Goal: Task Accomplishment & Management: Use online tool/utility

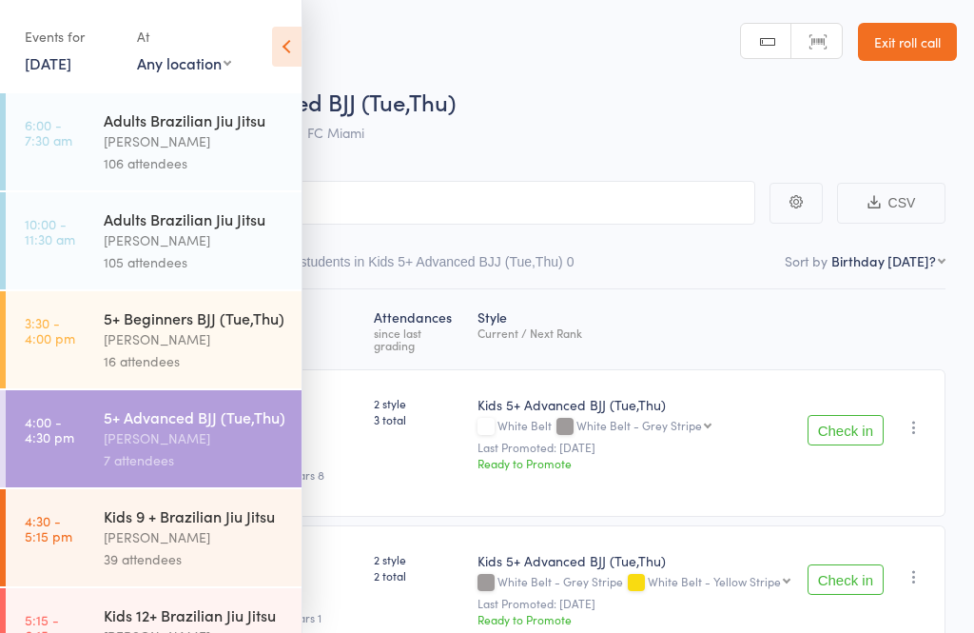
click at [275, 36] on icon at bounding box center [286, 47] width 29 height 40
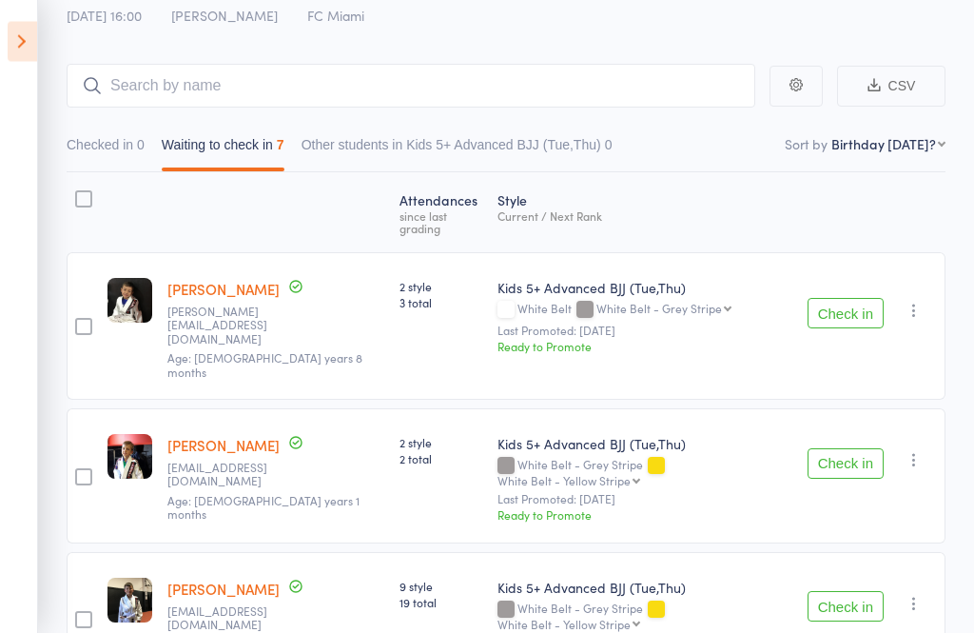
scroll to position [119, 0]
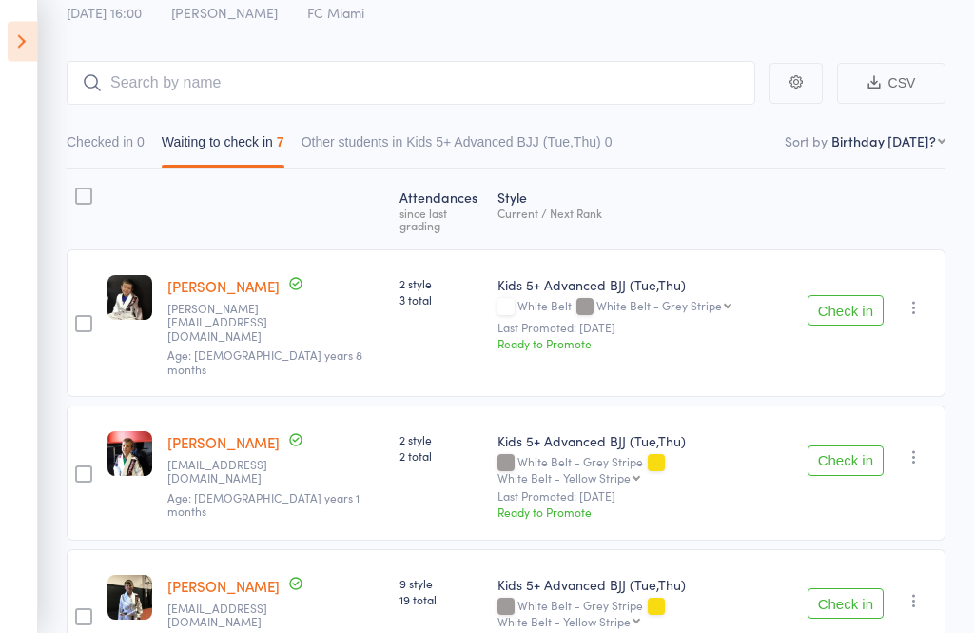
click at [846, 296] on button "Check in" at bounding box center [846, 311] width 76 height 30
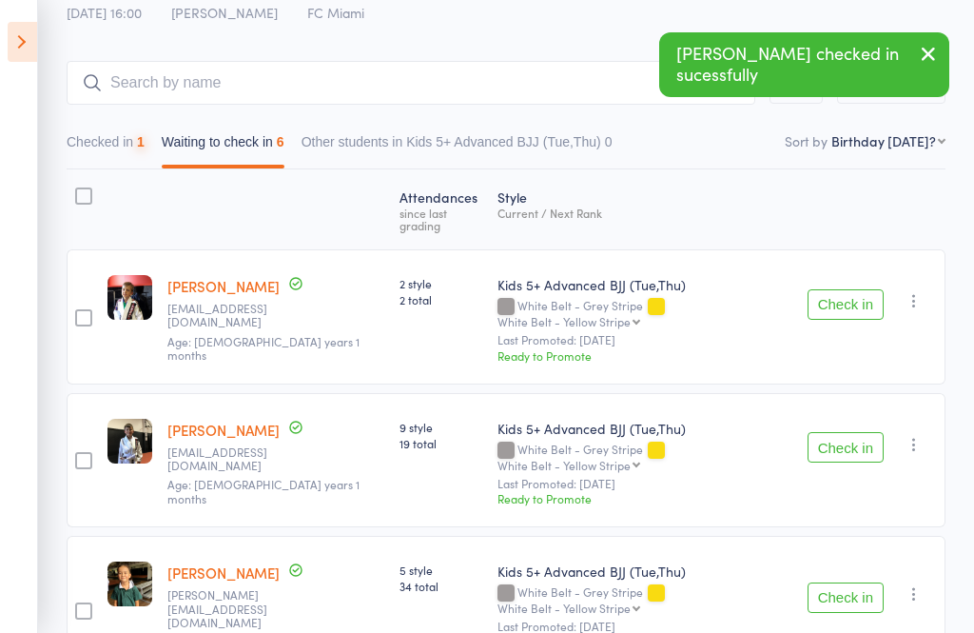
click at [873, 291] on button "Check in" at bounding box center [846, 304] width 76 height 30
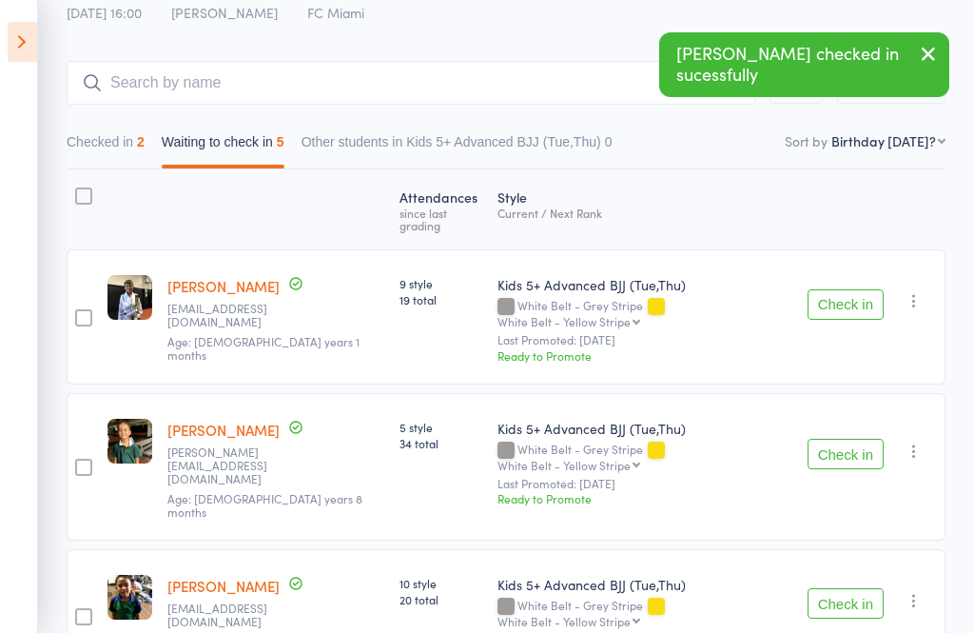
click at [870, 289] on button "Check in" at bounding box center [846, 304] width 76 height 30
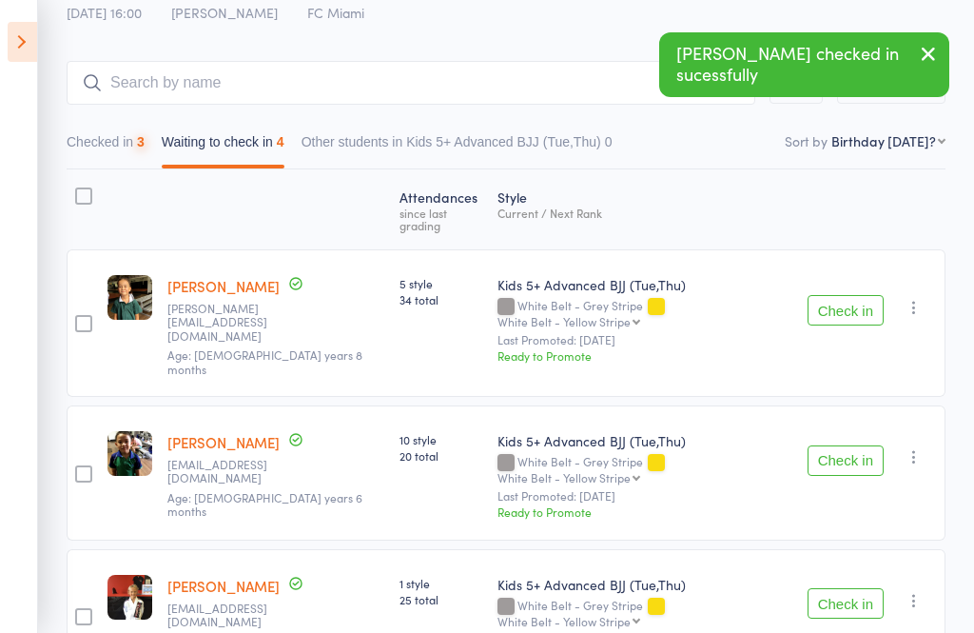
scroll to position [264, 0]
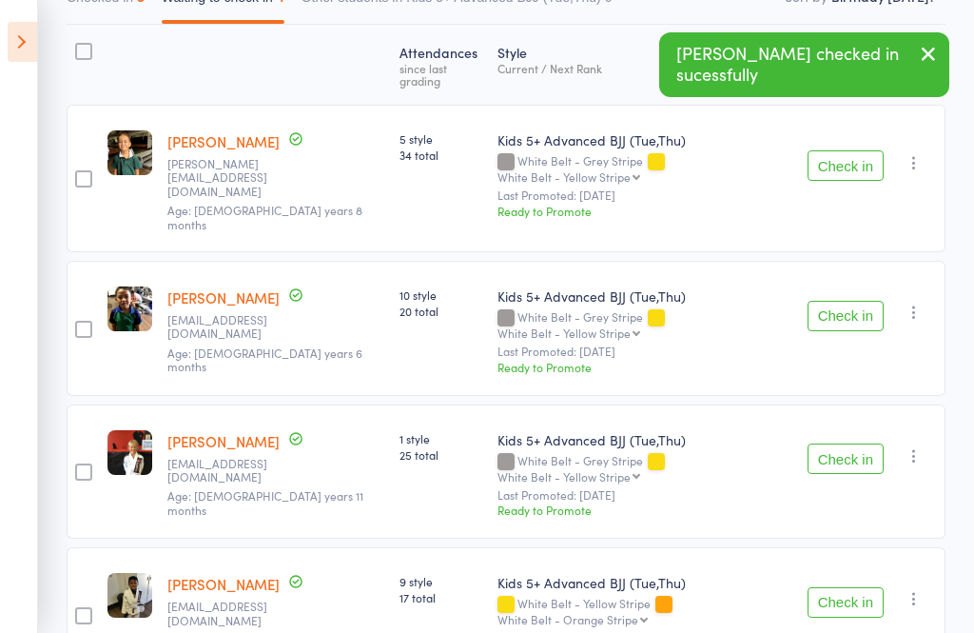
click at [853, 301] on button "Check in" at bounding box center [846, 316] width 76 height 30
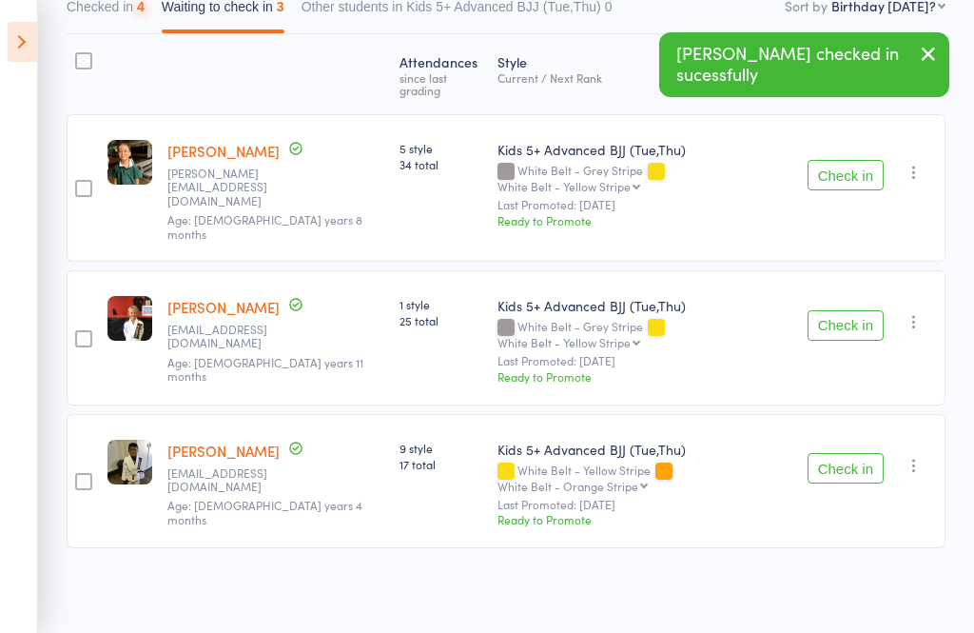
scroll to position [134, 0]
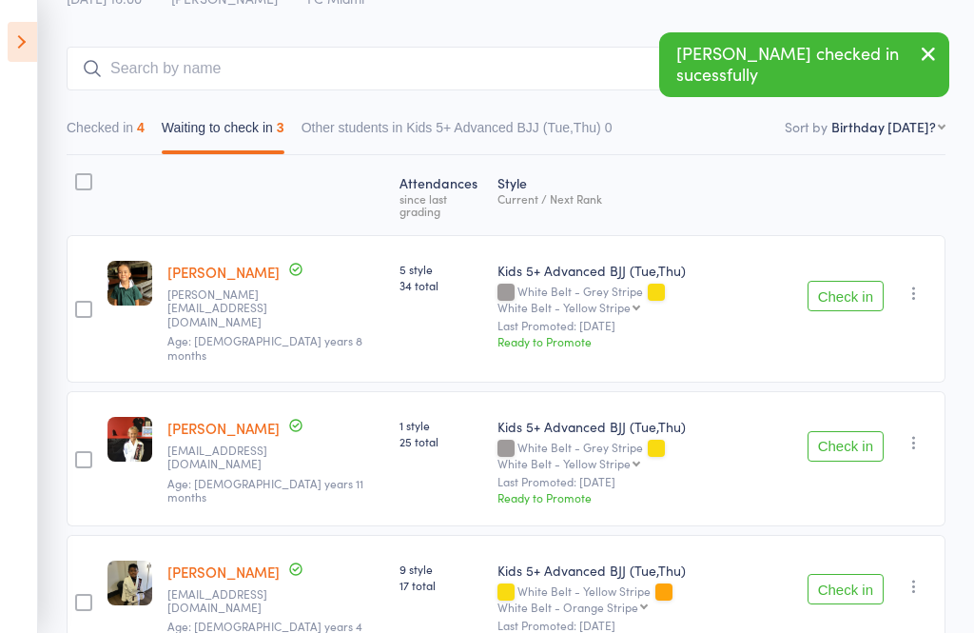
click at [861, 574] on button "Check in" at bounding box center [846, 589] width 76 height 30
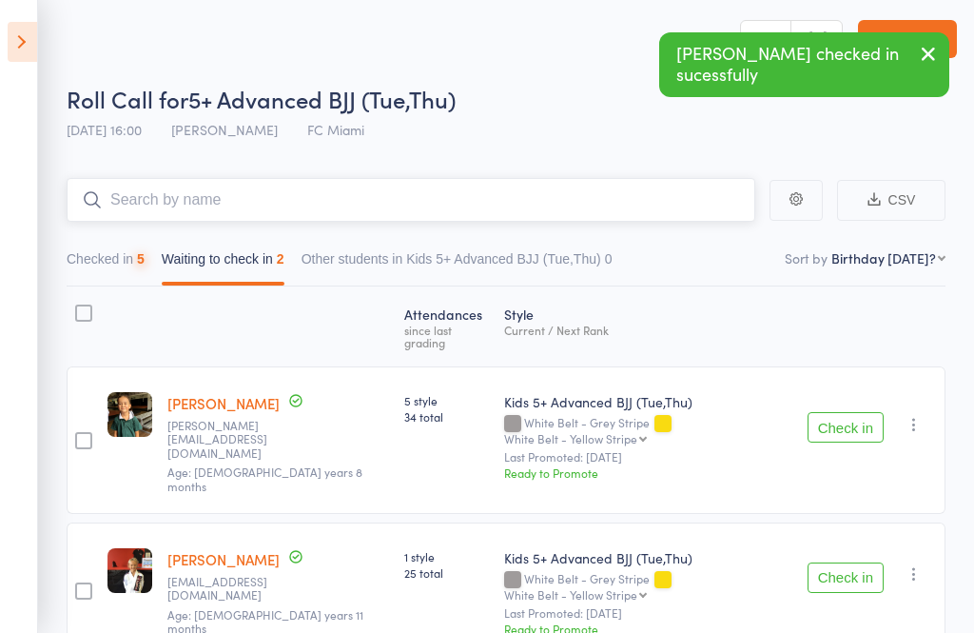
click at [447, 203] on input "search" at bounding box center [411, 200] width 689 height 44
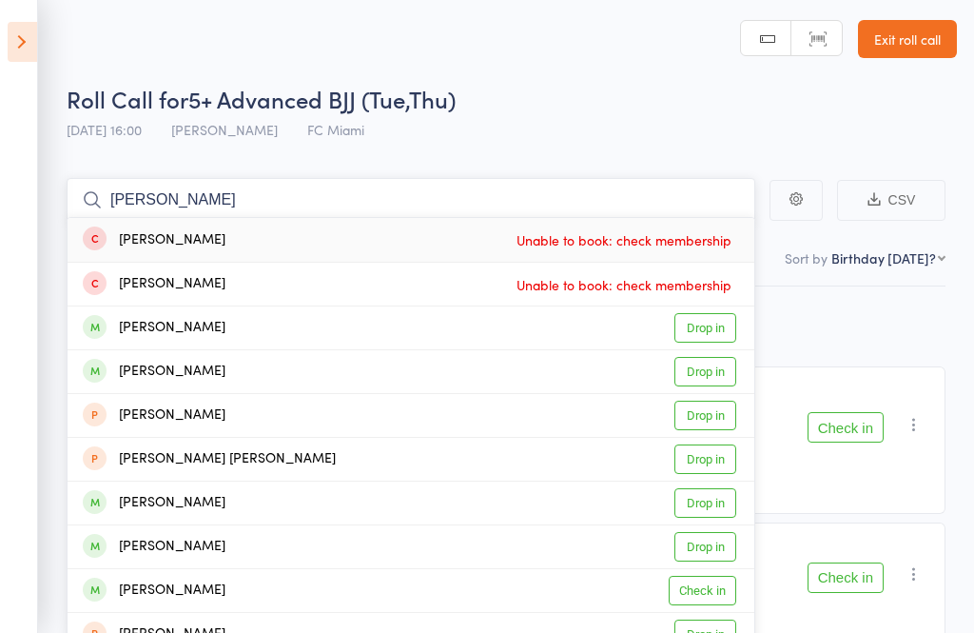
type input "[PERSON_NAME]"
click at [688, 241] on span "Unable to book: check membership" at bounding box center [624, 239] width 225 height 29
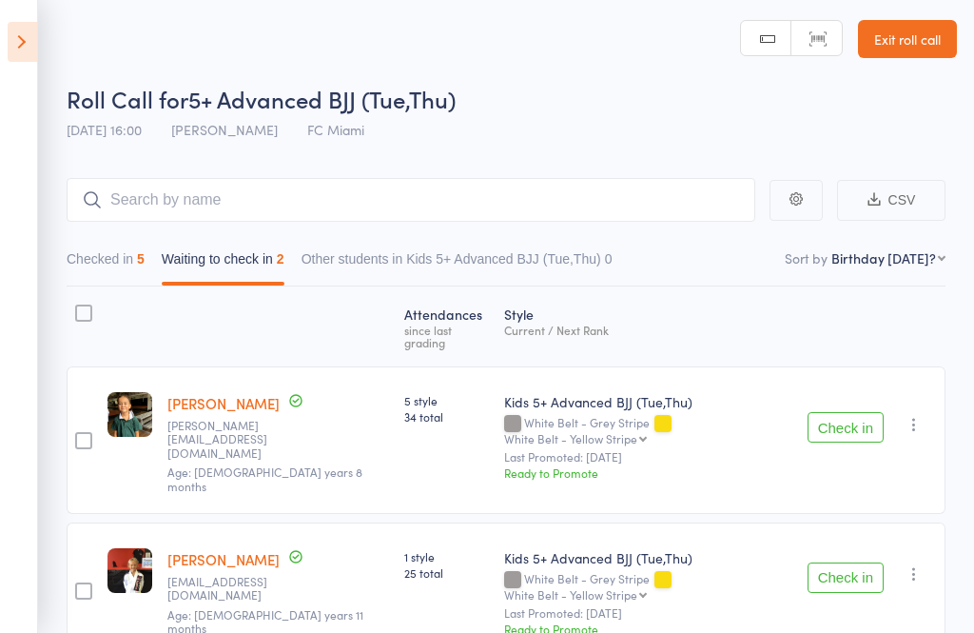
click at [128, 303] on div at bounding box center [130, 326] width 60 height 63
click at [145, 258] on div "5" at bounding box center [141, 258] width 8 height 15
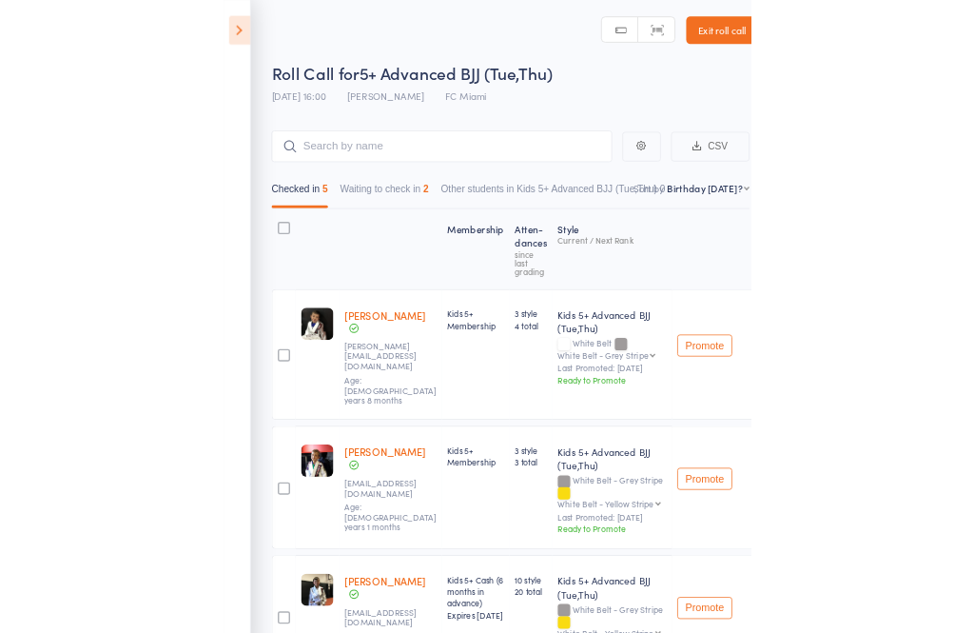
scroll to position [64, 0]
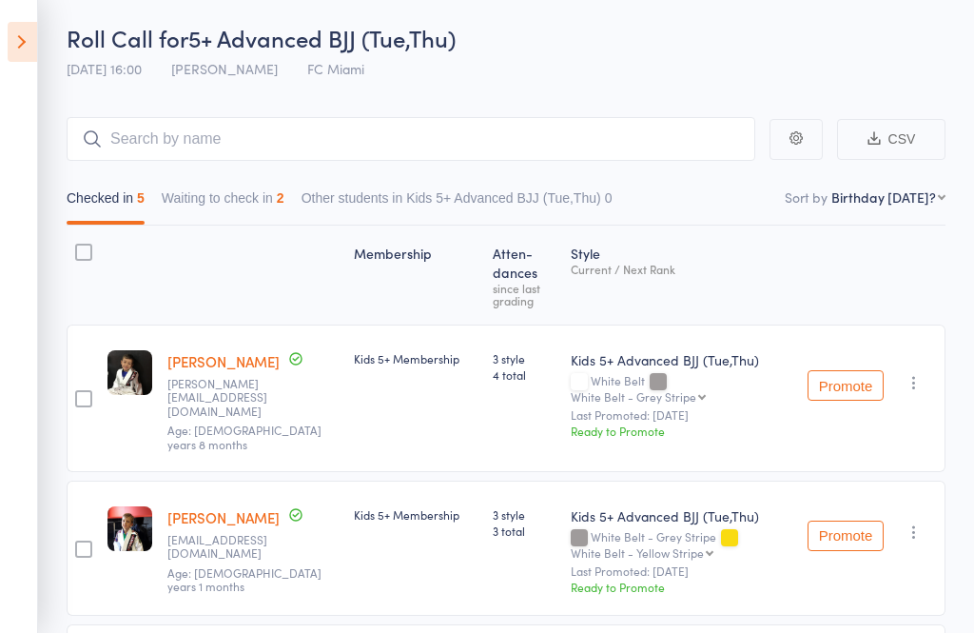
click at [27, 49] on icon at bounding box center [22, 42] width 29 height 40
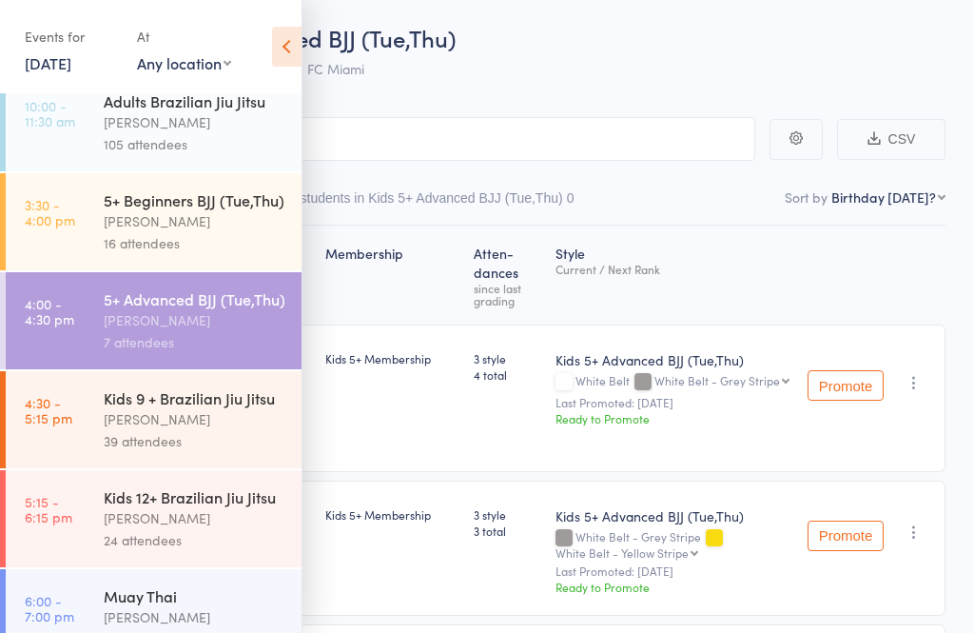
scroll to position [137, 0]
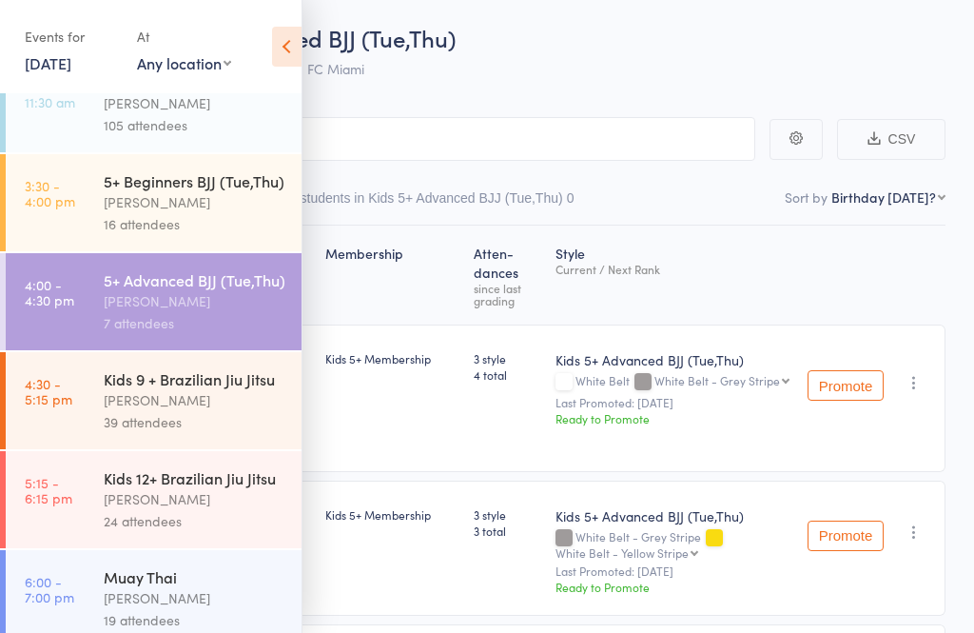
click at [131, 431] on div "39 attendees" at bounding box center [195, 422] width 182 height 22
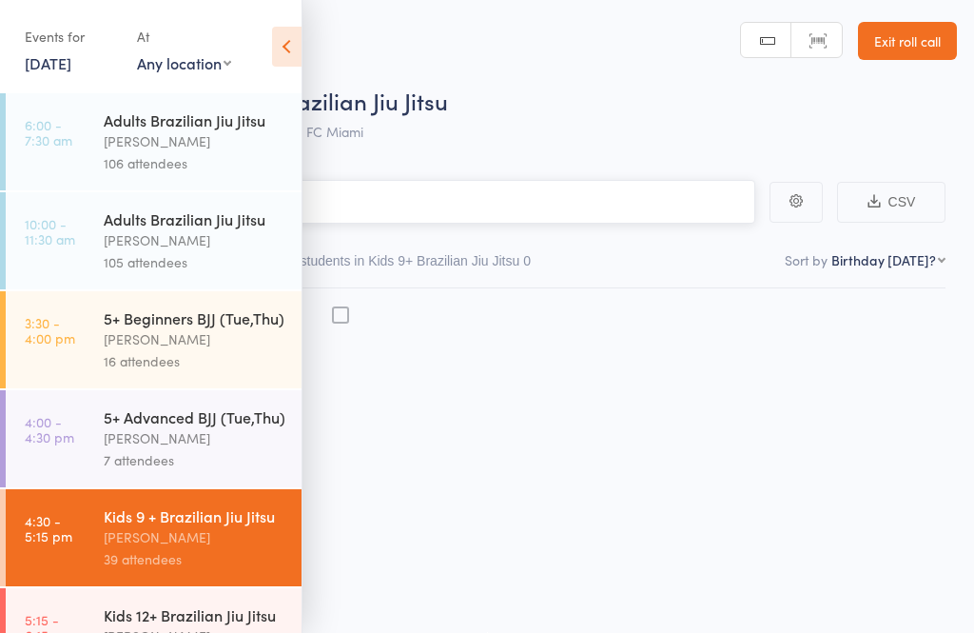
scroll to position [13, 0]
click at [281, 45] on icon at bounding box center [286, 47] width 29 height 40
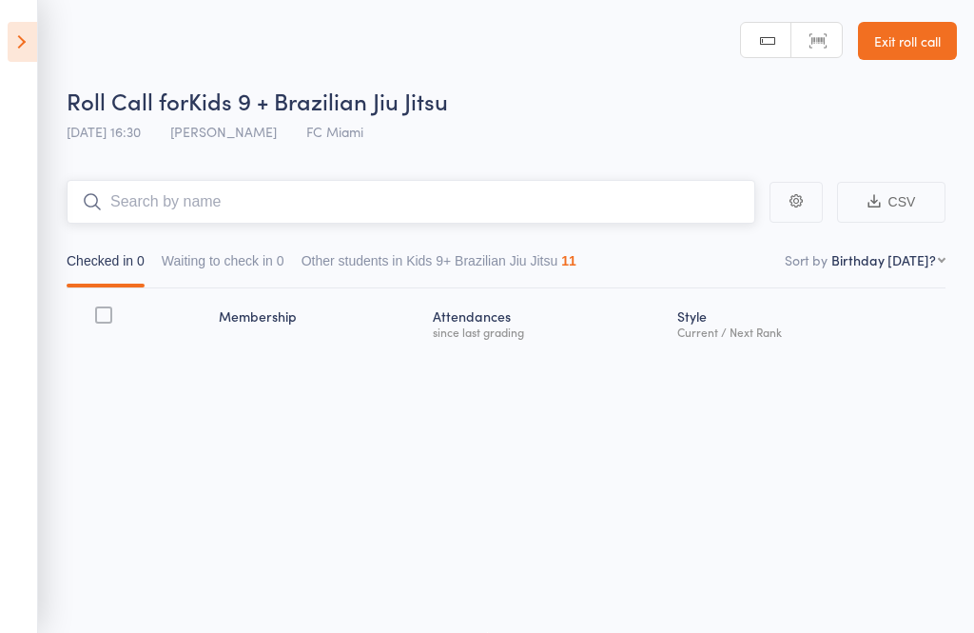
click at [653, 197] on input "search" at bounding box center [411, 202] width 689 height 44
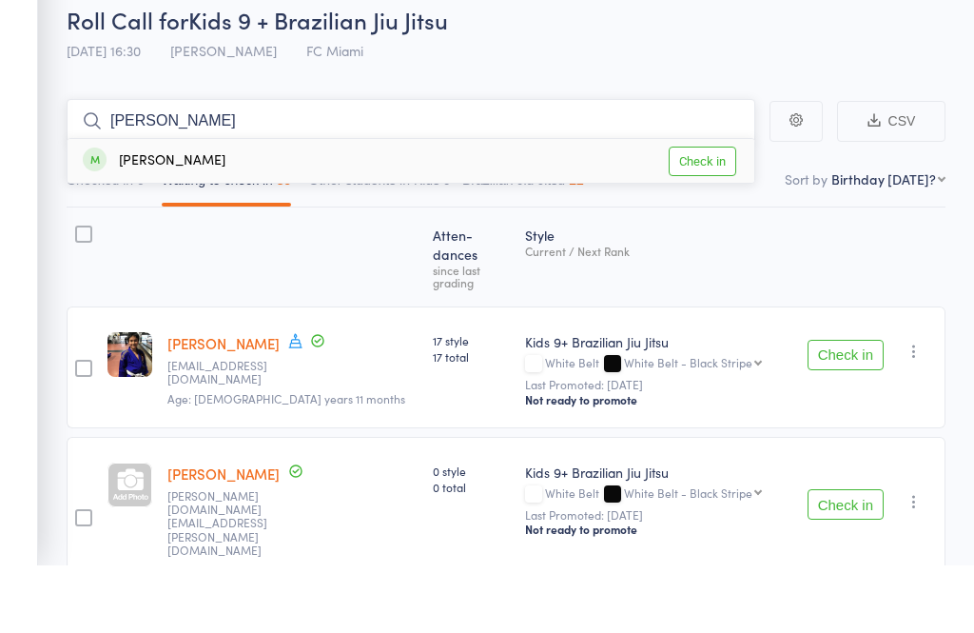
type input "[PERSON_NAME]"
click at [714, 215] on link "Check in" at bounding box center [703, 229] width 68 height 29
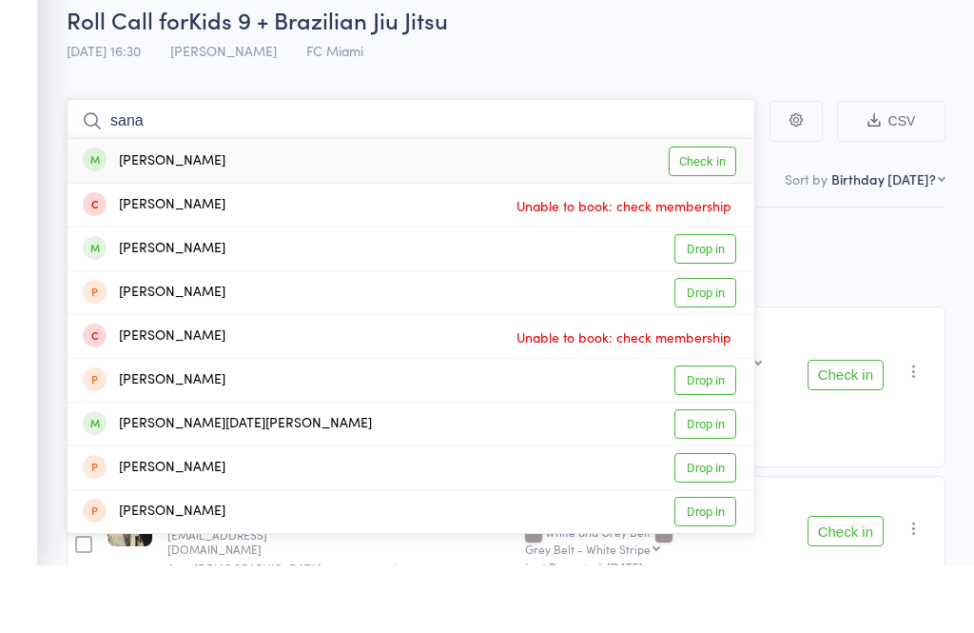
type input "sana"
click at [705, 215] on link "Check in" at bounding box center [703, 229] width 68 height 29
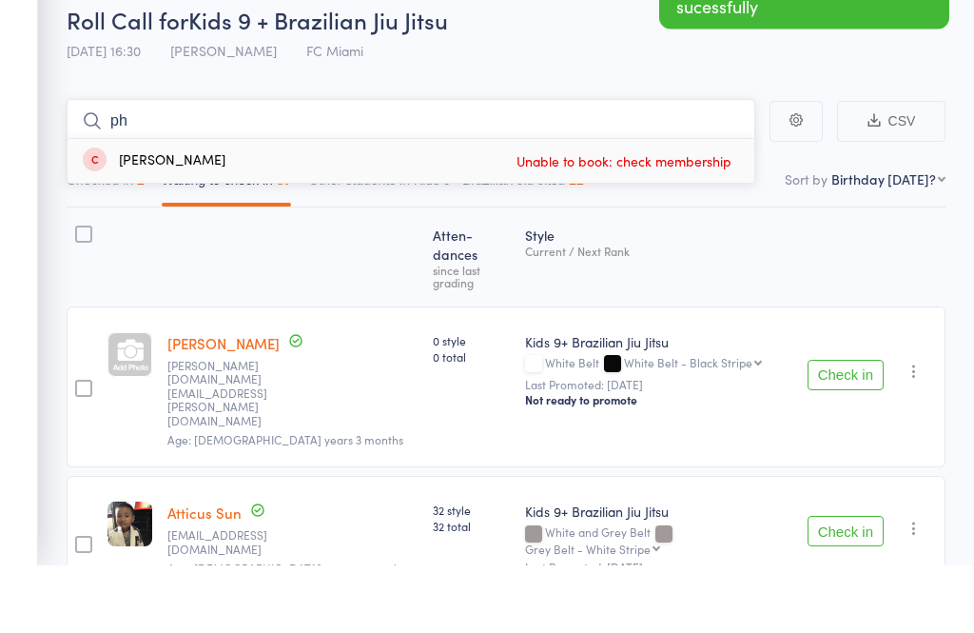
type input "p"
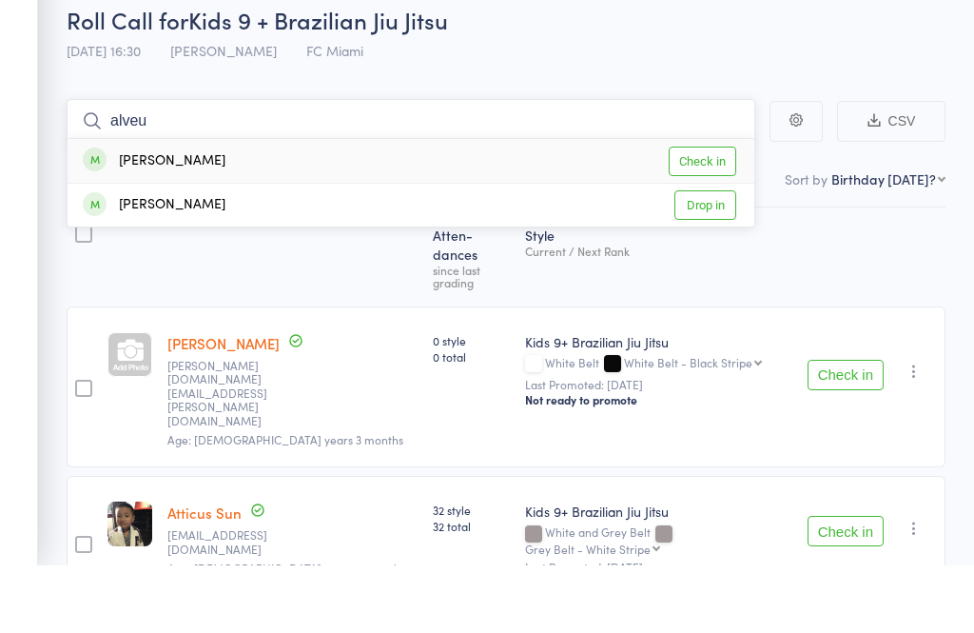
type input "alveu"
click at [712, 215] on link "Check in" at bounding box center [703, 229] width 68 height 29
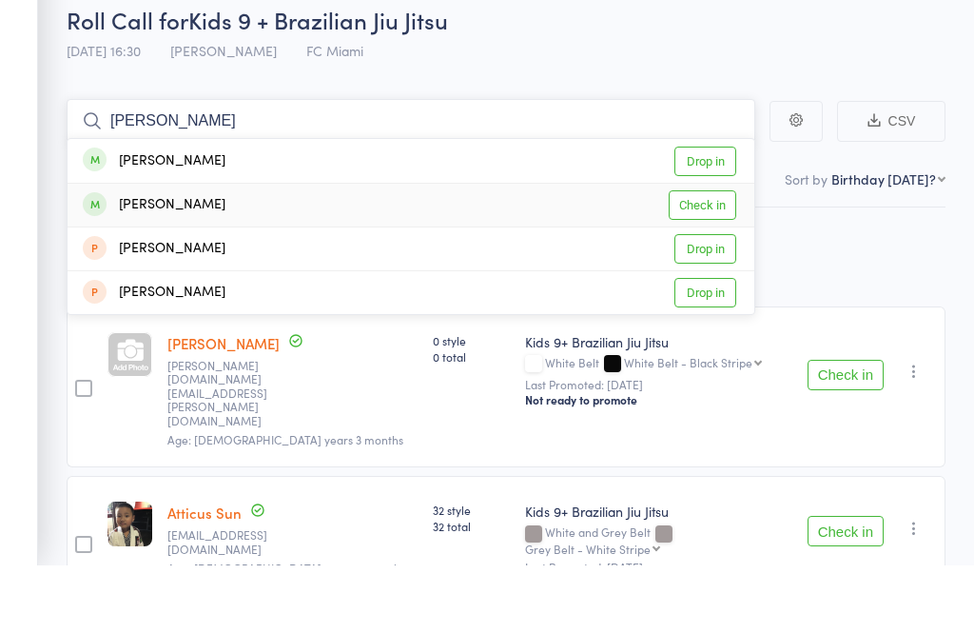
type input "[PERSON_NAME]"
click at [716, 259] on link "Check in" at bounding box center [703, 273] width 68 height 29
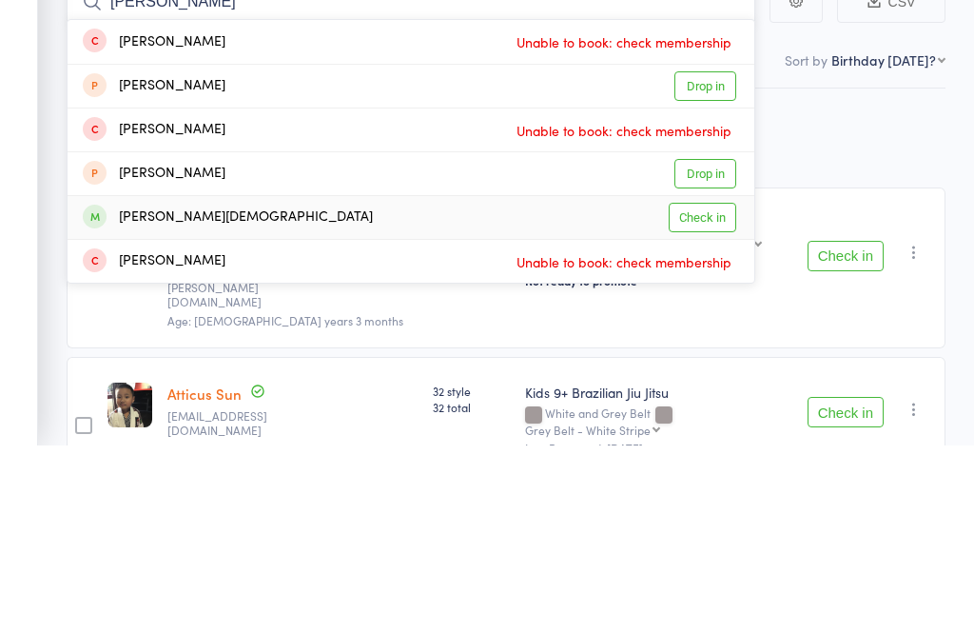
type input "[PERSON_NAME]"
click at [711, 390] on link "Check in" at bounding box center [703, 404] width 68 height 29
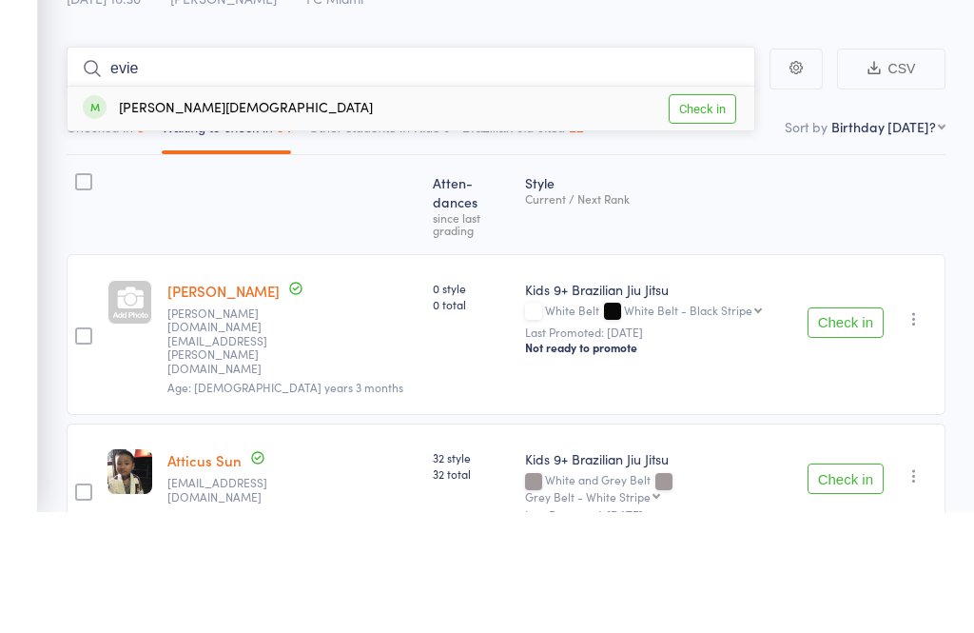
type input "evie"
click at [706, 215] on link "Check in" at bounding box center [703, 229] width 68 height 29
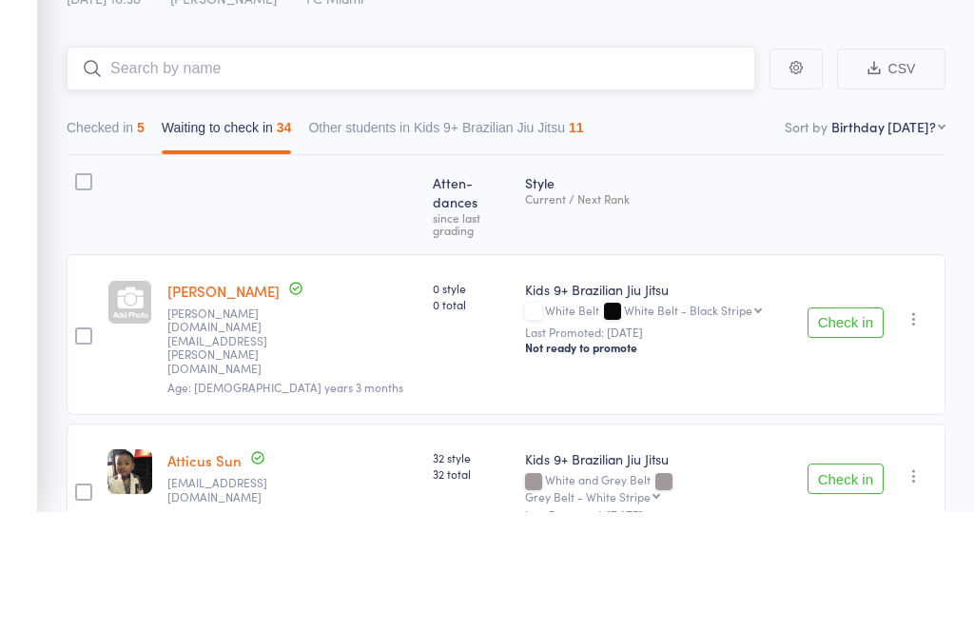
scroll to position [0, 0]
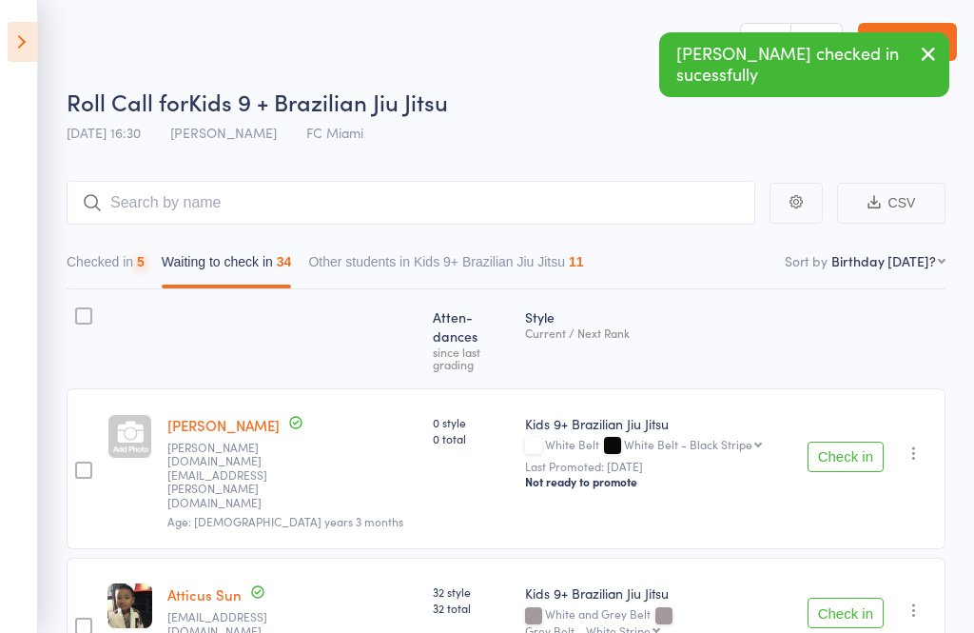
click at [948, 29] on link "Exit roll call" at bounding box center [907, 42] width 99 height 38
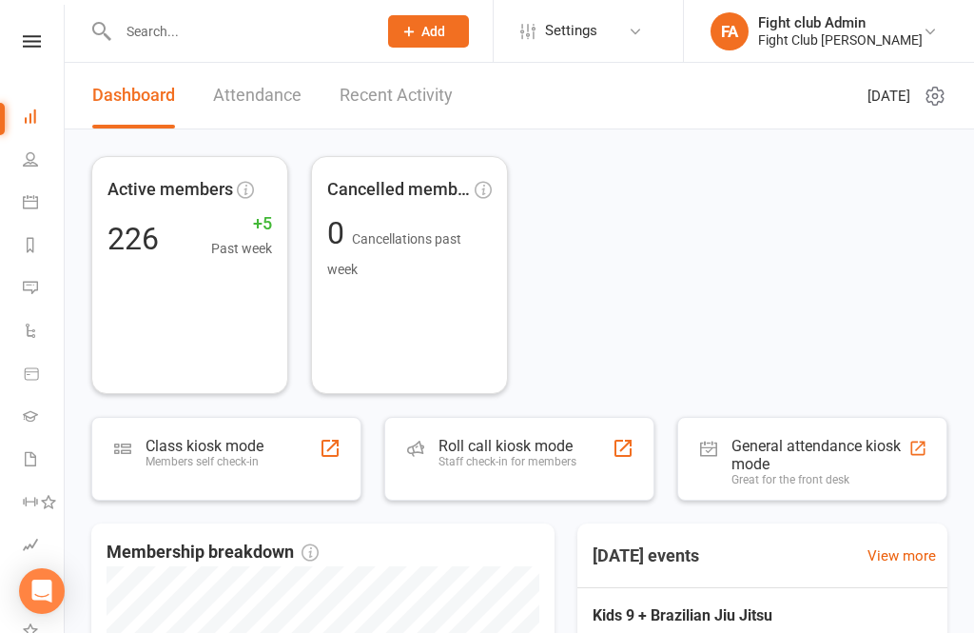
click at [153, 38] on input "text" at bounding box center [237, 31] width 251 height 27
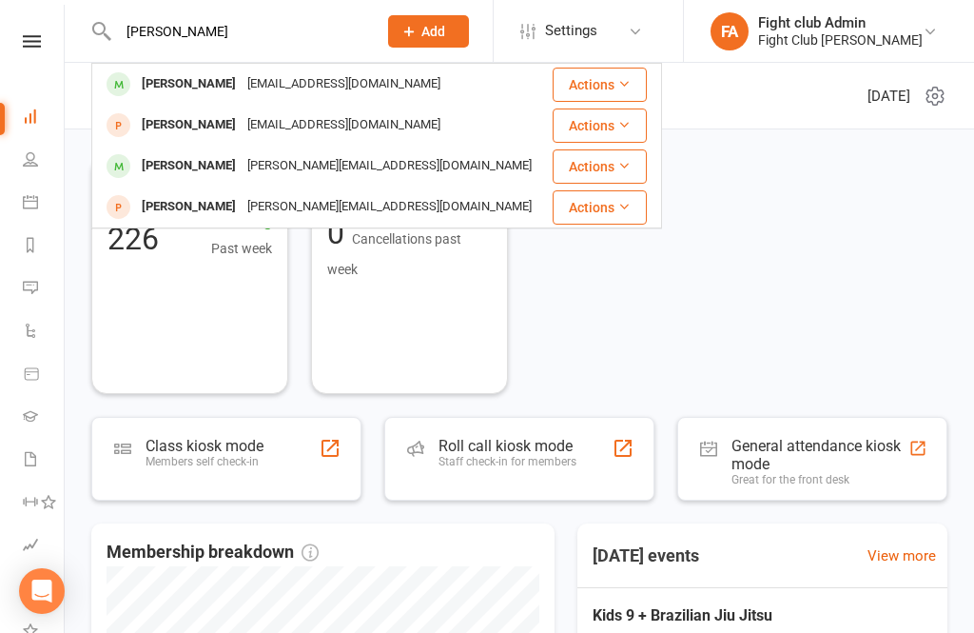
type input "Xavier"
click at [143, 96] on div "Xavier Ward" at bounding box center [189, 84] width 106 height 28
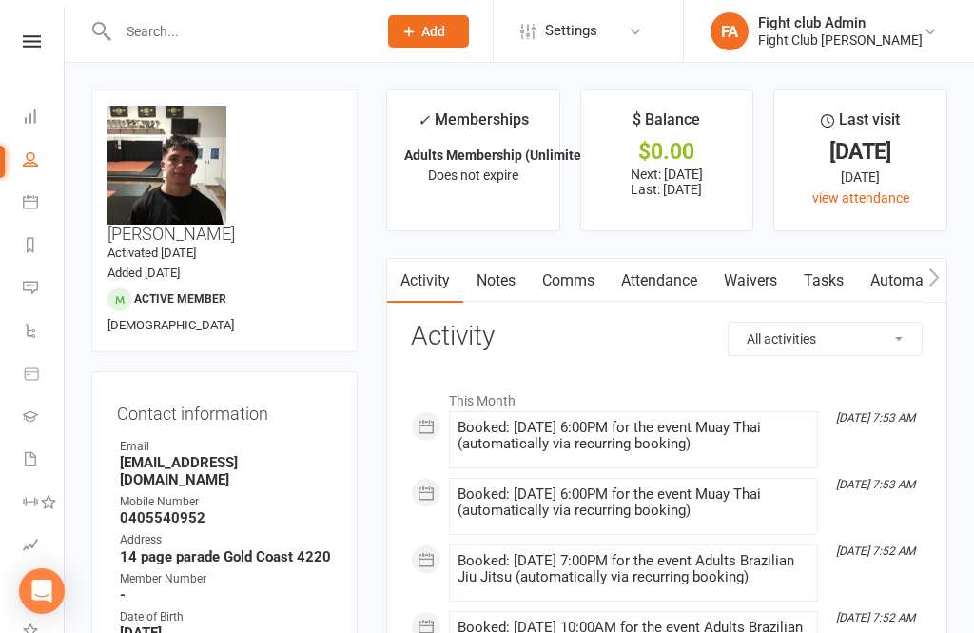
click at [316, 31] on input "text" at bounding box center [237, 31] width 251 height 27
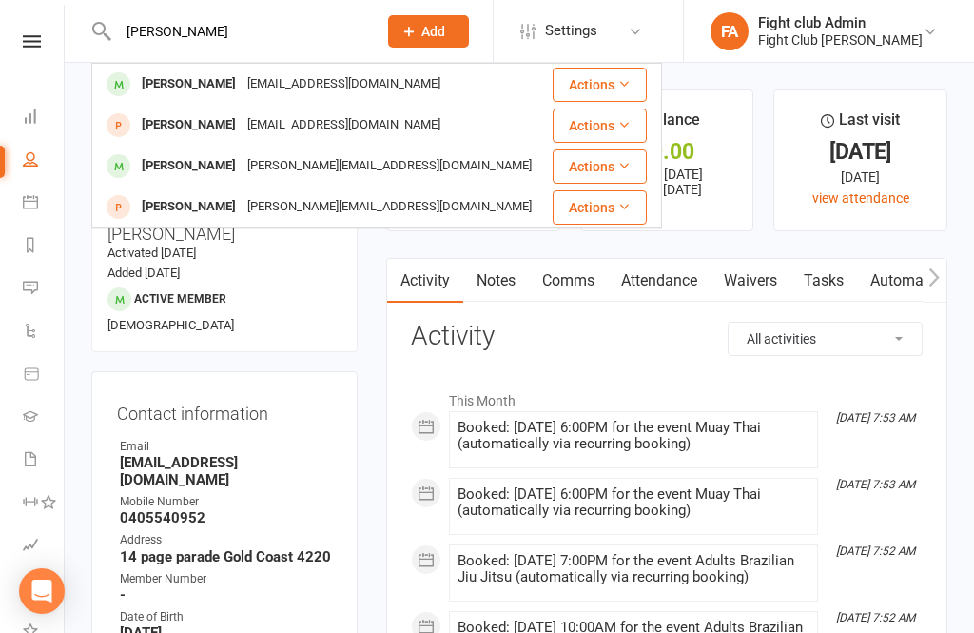
type input "Xavier"
click at [161, 171] on div "[PERSON_NAME]" at bounding box center [189, 166] width 106 height 28
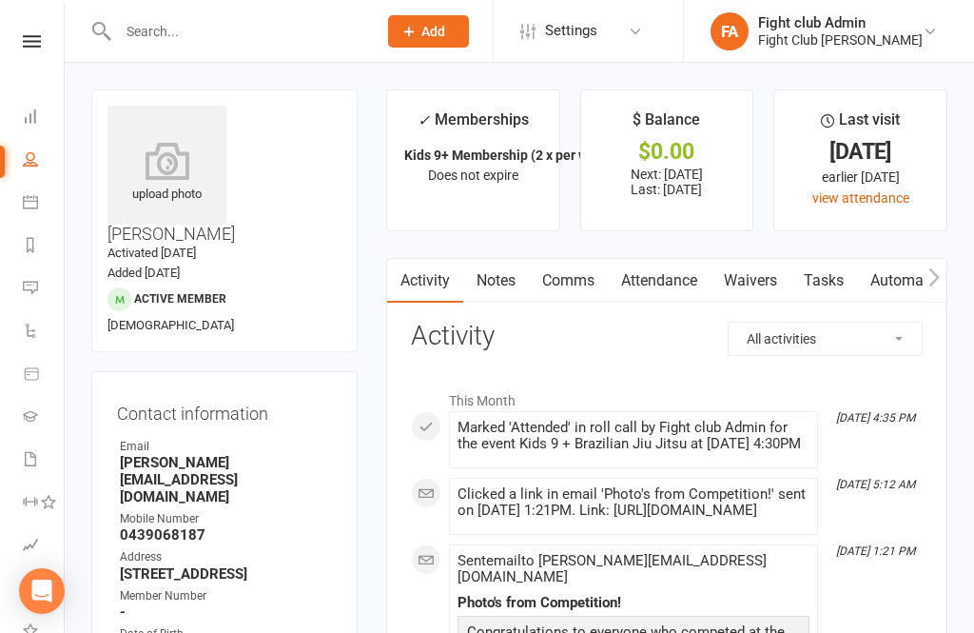
click at [162, 164] on icon at bounding box center [167, 161] width 119 height 38
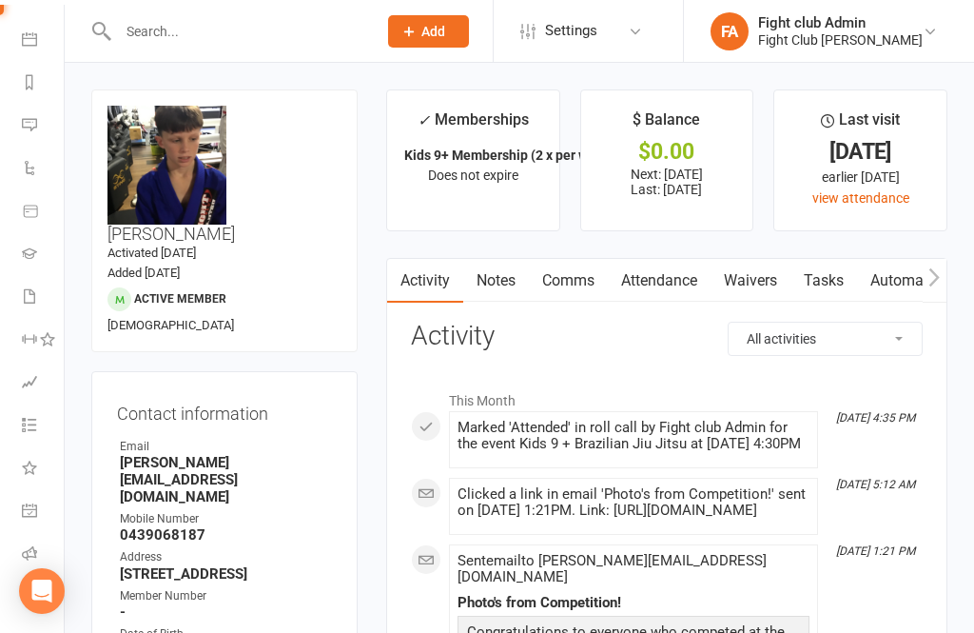
scroll to position [164, 2]
click at [27, 542] on link "Roll call" at bounding box center [42, 554] width 43 height 43
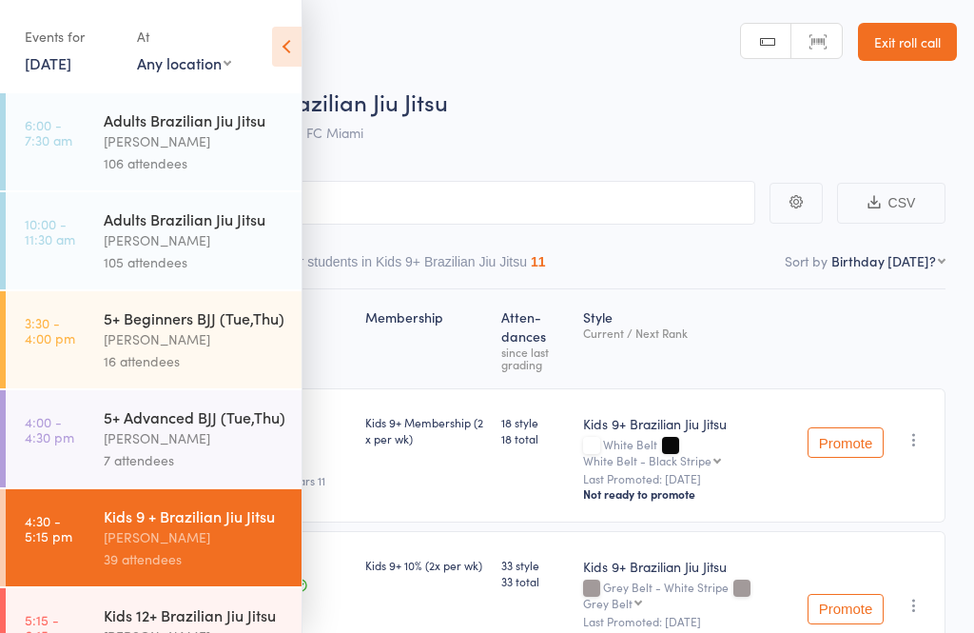
click at [269, 63] on div "Events for 14 Oct, 2025 14 Oct, 2025 October 2025 Sun Mon Tue Wed Thu Fri Sat 4…" at bounding box center [151, 48] width 302 height 96
click at [301, 66] on icon at bounding box center [286, 47] width 29 height 40
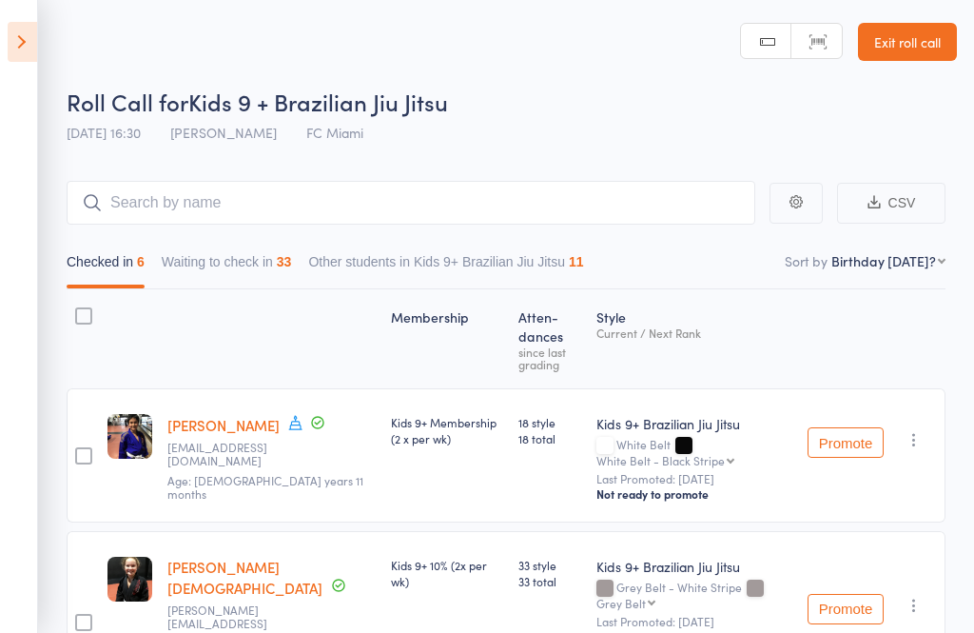
click at [292, 265] on div "33" at bounding box center [284, 261] width 15 height 15
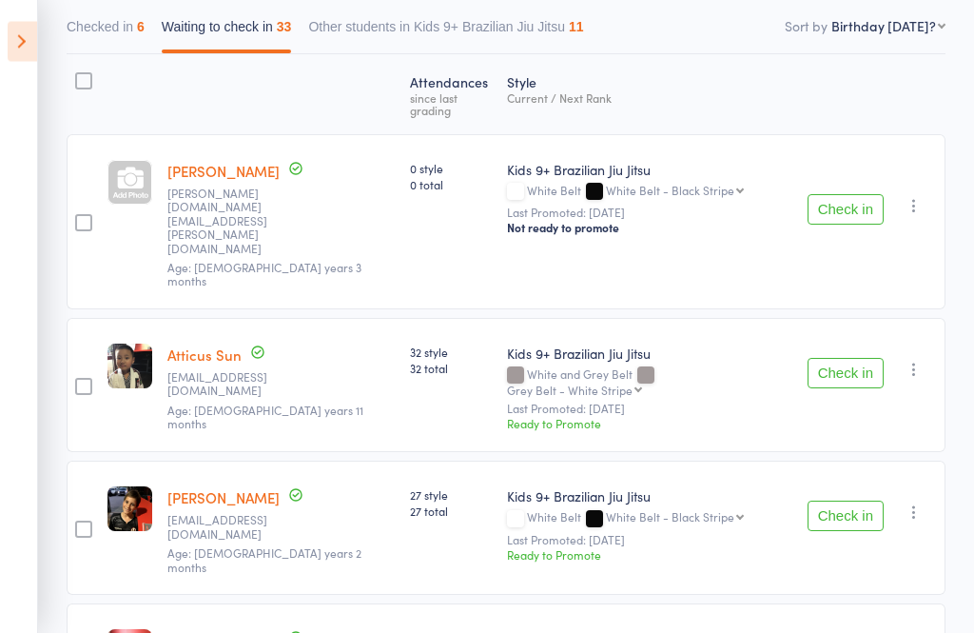
scroll to position [236, 0]
click at [861, 499] on button "Check in" at bounding box center [846, 514] width 76 height 30
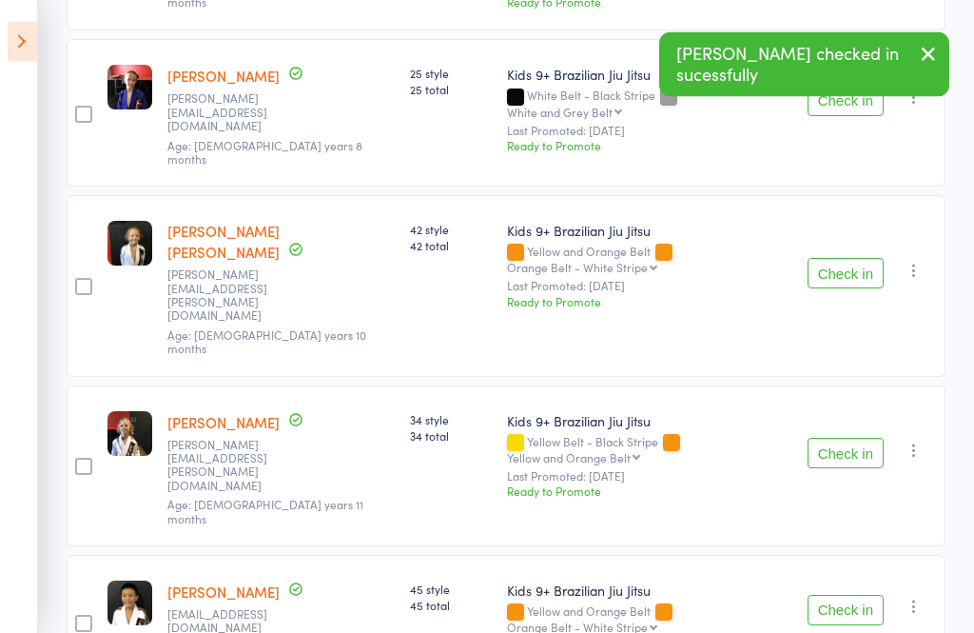
scroll to position [654, 0]
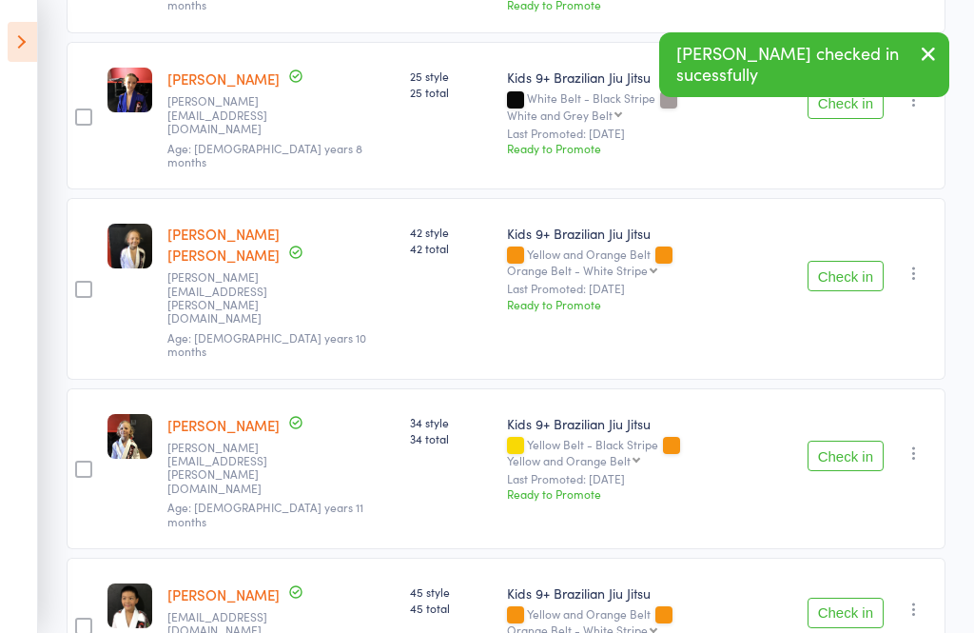
click at [848, 597] on button "Check in" at bounding box center [846, 612] width 76 height 30
click at [873, 596] on button "Check in" at bounding box center [846, 611] width 76 height 30
click at [876, 596] on button "Check in" at bounding box center [846, 611] width 76 height 30
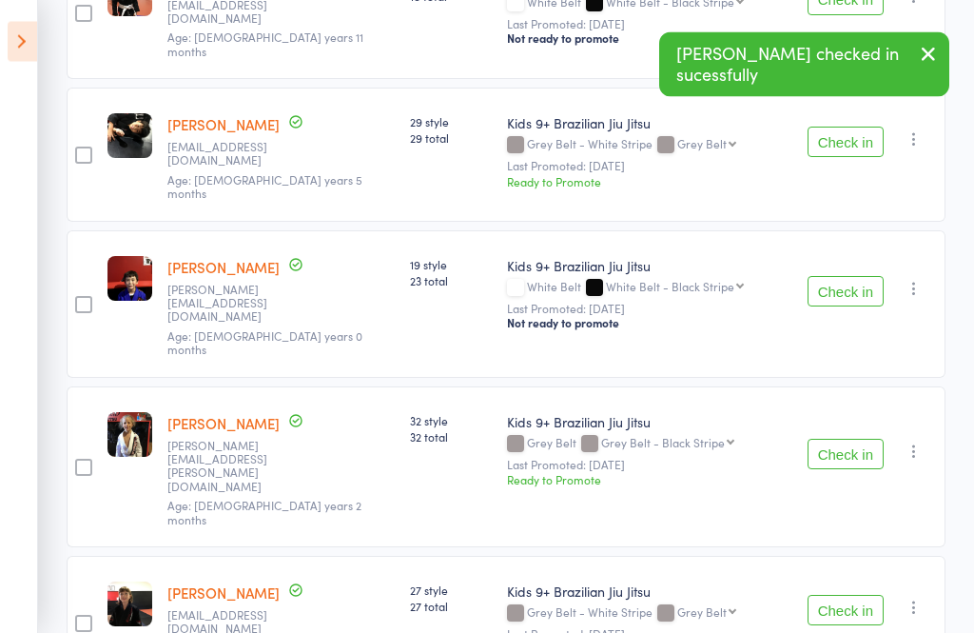
scroll to position [1409, 0]
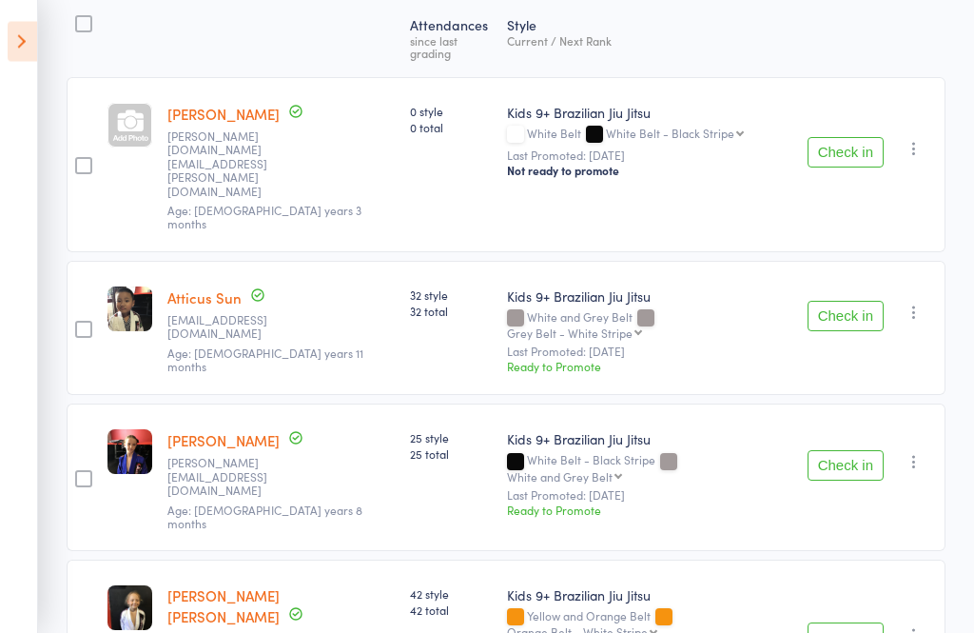
scroll to position [249, 0]
